Goal: Check status: Check status

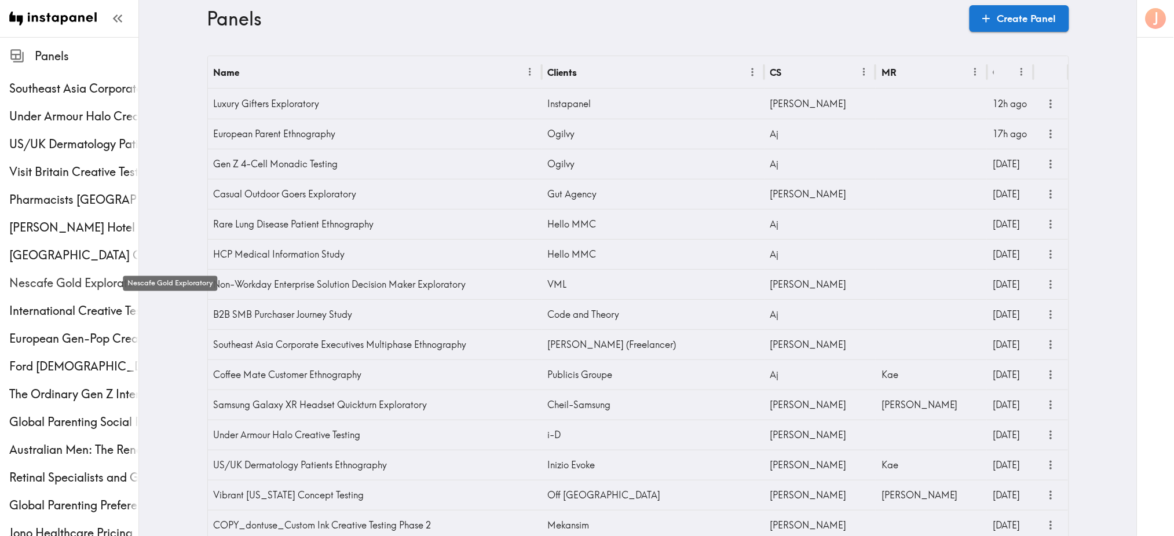
click at [50, 282] on span "Nescafe Gold Exploratory" at bounding box center [73, 283] width 129 height 16
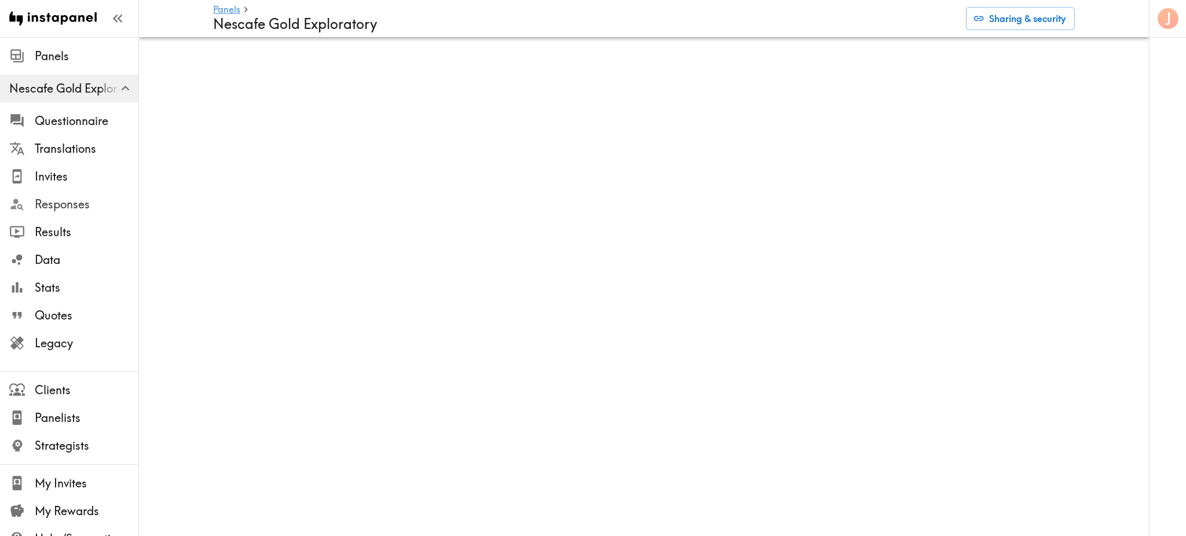
click at [70, 201] on span "Responses" at bounding box center [87, 204] width 104 height 16
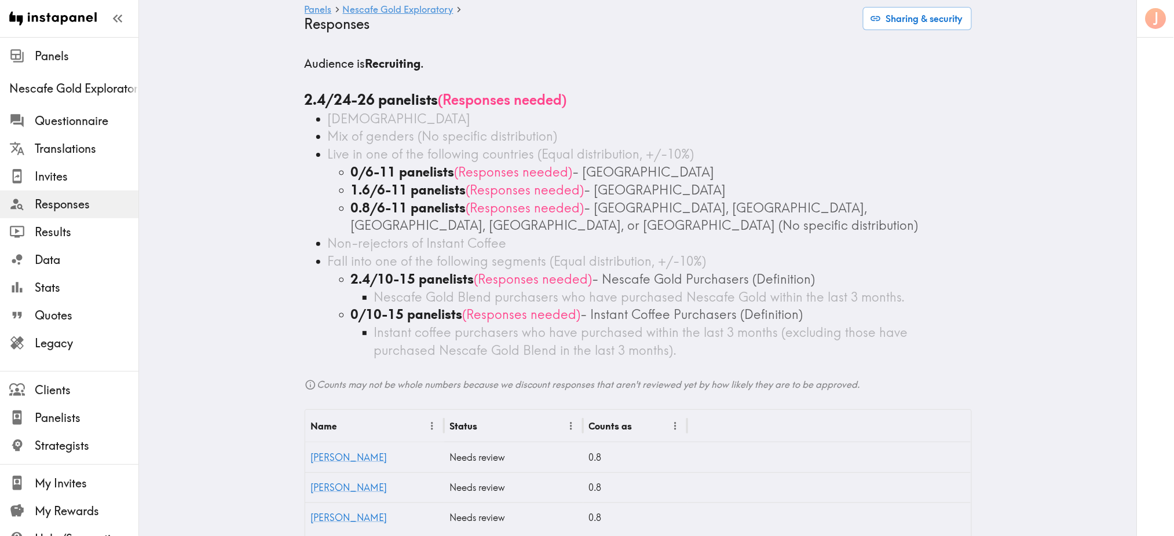
scroll to position [112, 0]
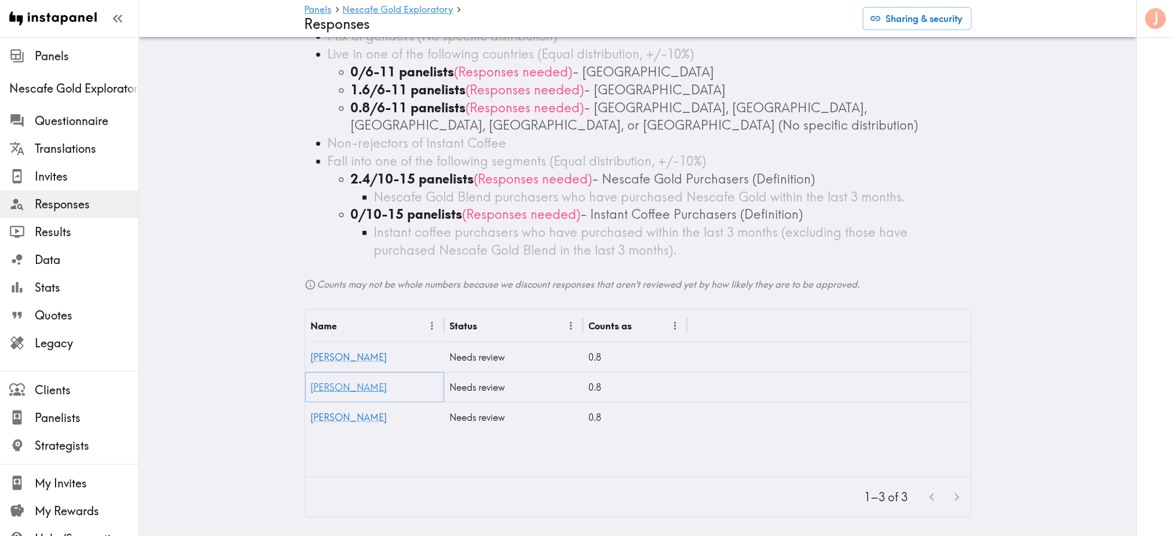
click at [321, 382] on link "[PERSON_NAME]" at bounding box center [349, 388] width 76 height 12
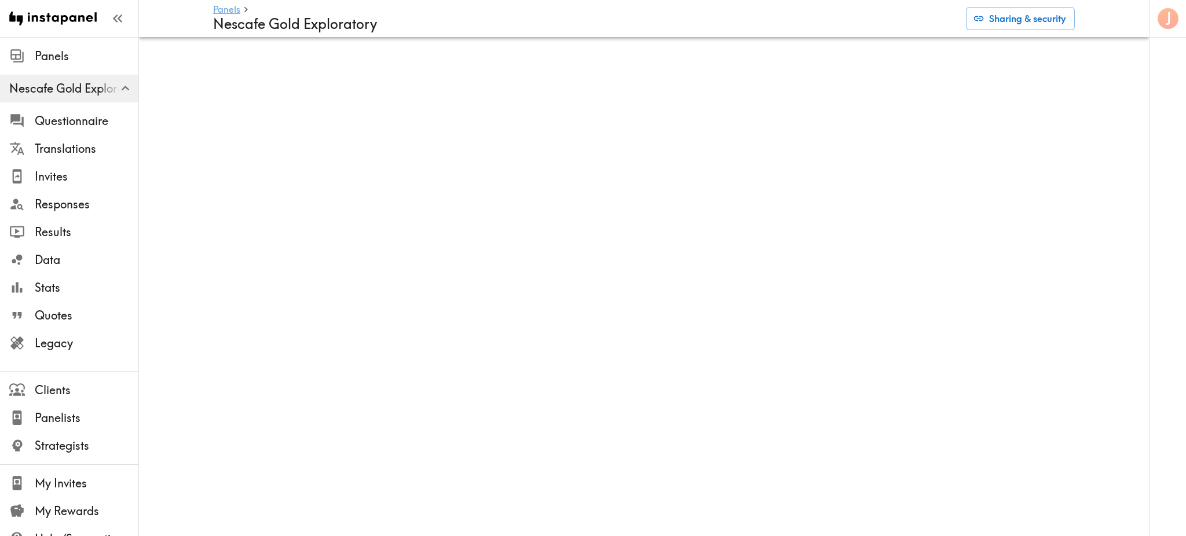
click at [224, 10] on link "Panels" at bounding box center [226, 10] width 27 height 11
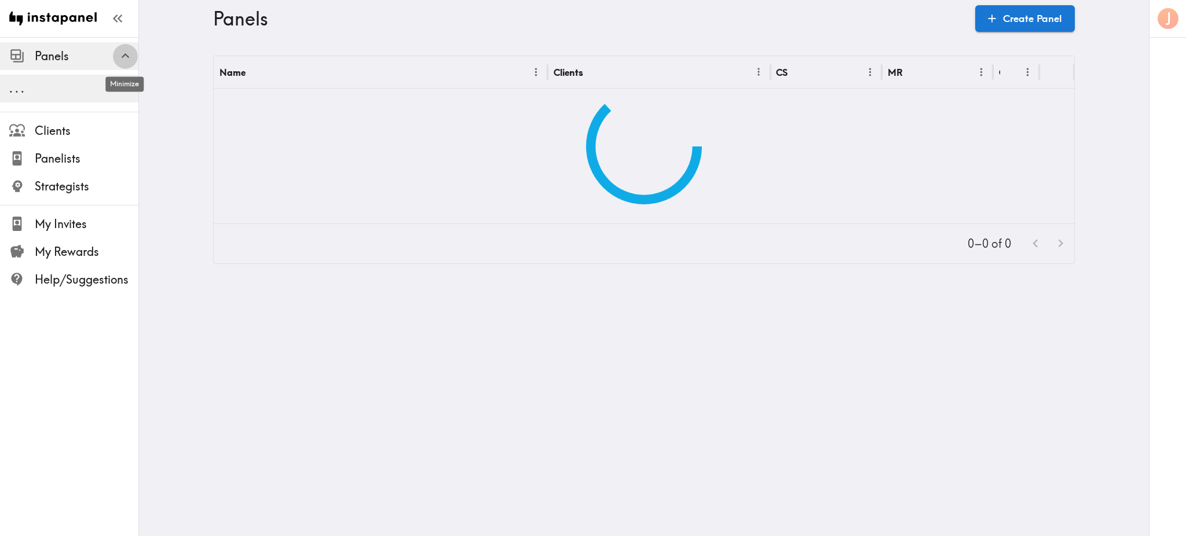
click at [123, 59] on icon "button" at bounding box center [126, 56] width 16 height 16
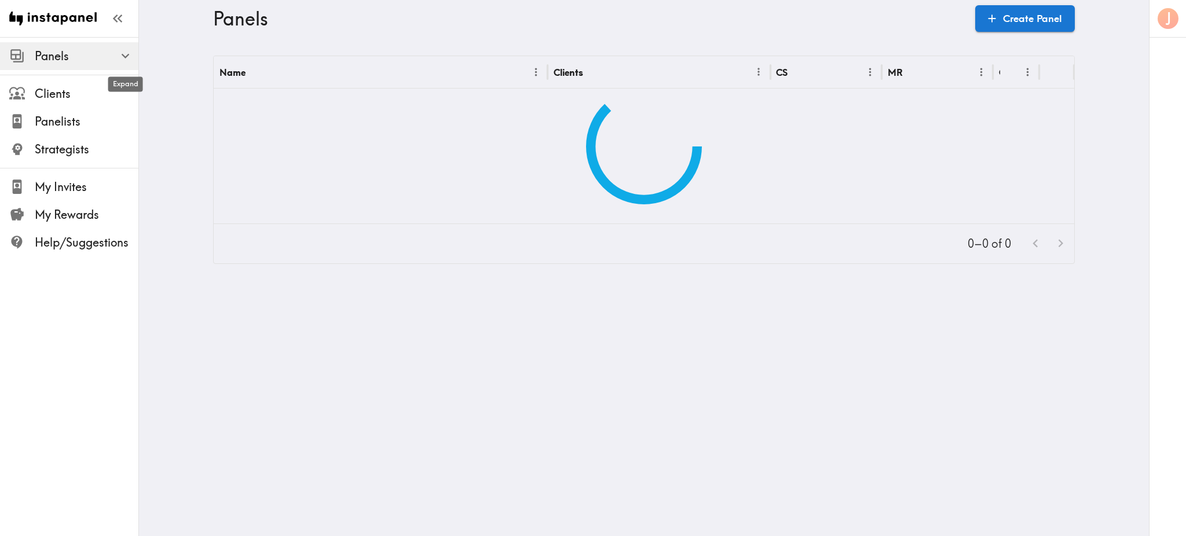
click at [123, 59] on icon "button" at bounding box center [126, 56] width 16 height 16
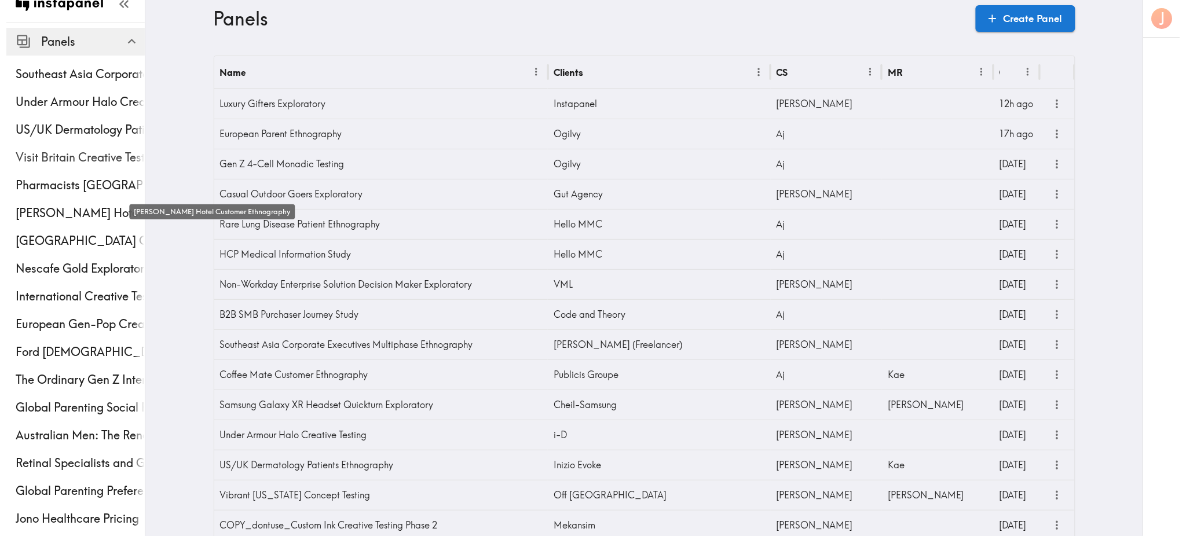
scroll to position [5, 0]
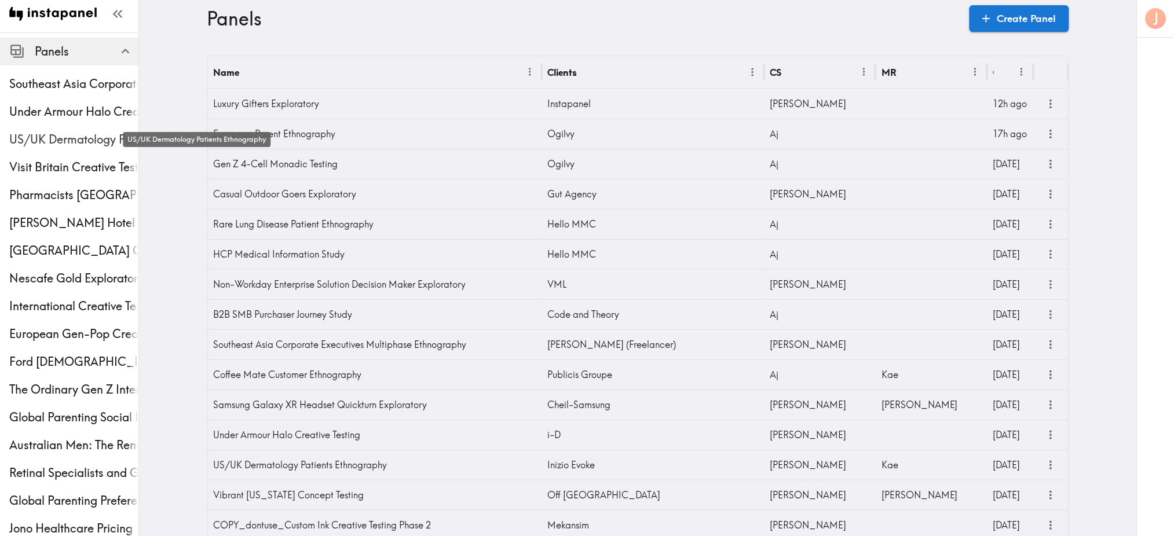
click at [71, 142] on span "US/UK Dermatology Patients Ethnography" at bounding box center [73, 139] width 129 height 16
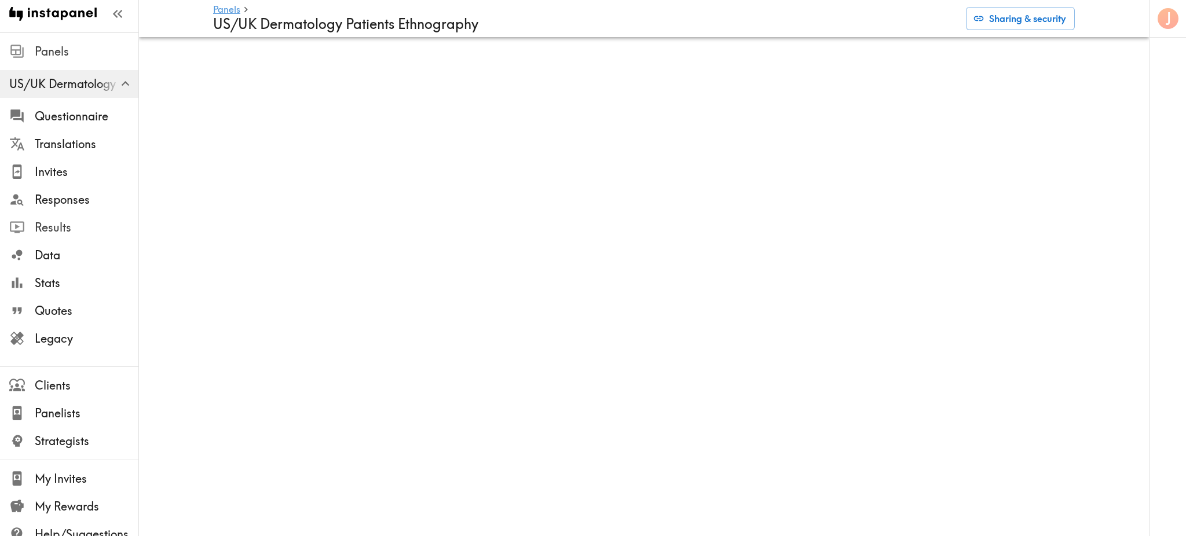
click at [50, 228] on span "Results" at bounding box center [87, 228] width 104 height 16
